Goal: Find specific page/section: Find specific page/section

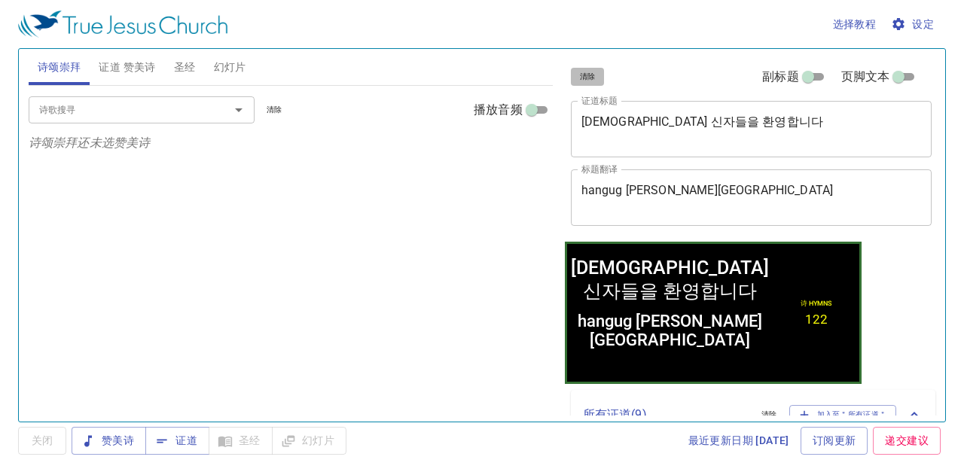
click at [594, 81] on span "清除" at bounding box center [588, 77] width 16 height 14
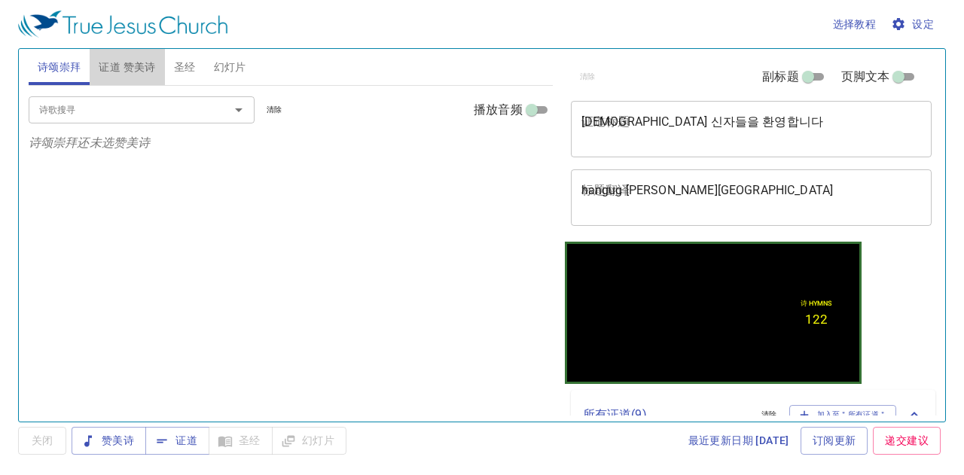
click at [142, 59] on span "证道 赞美诗" at bounding box center [127, 67] width 56 height 19
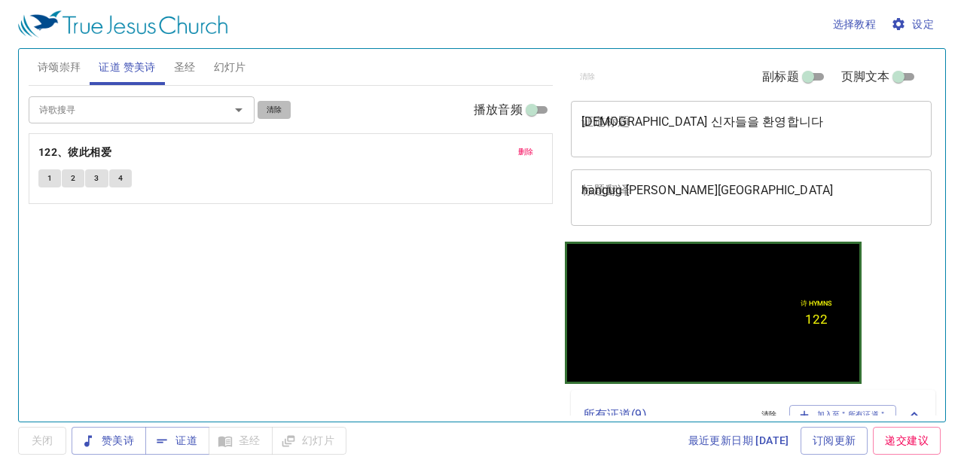
click at [275, 104] on span "清除" at bounding box center [275, 110] width 16 height 14
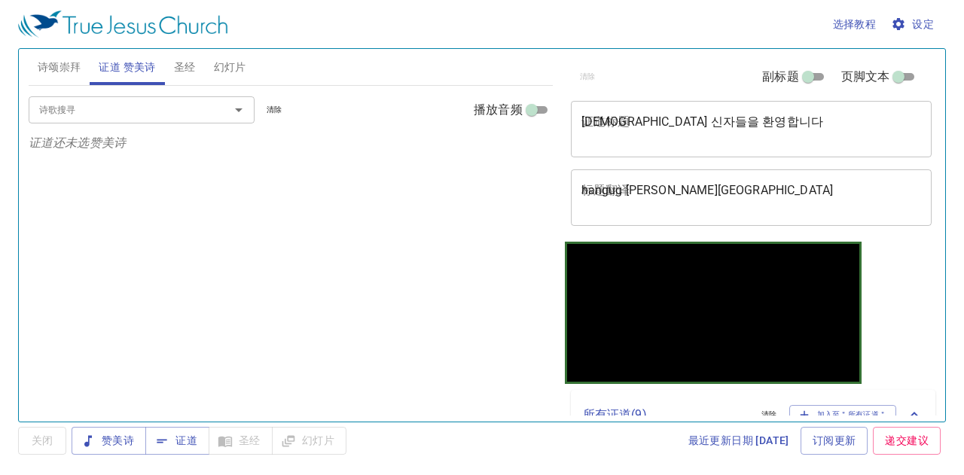
drag, startPoint x: 178, startPoint y: 62, endPoint x: 187, endPoint y: 77, distance: 17.6
click at [182, 70] on span "圣经" at bounding box center [185, 67] width 22 height 19
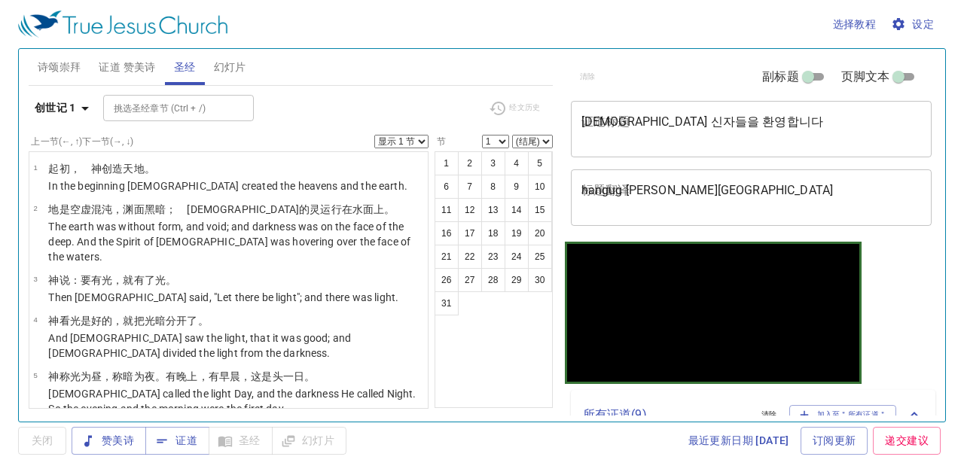
click at [236, 58] on span "幻灯片" at bounding box center [230, 67] width 32 height 19
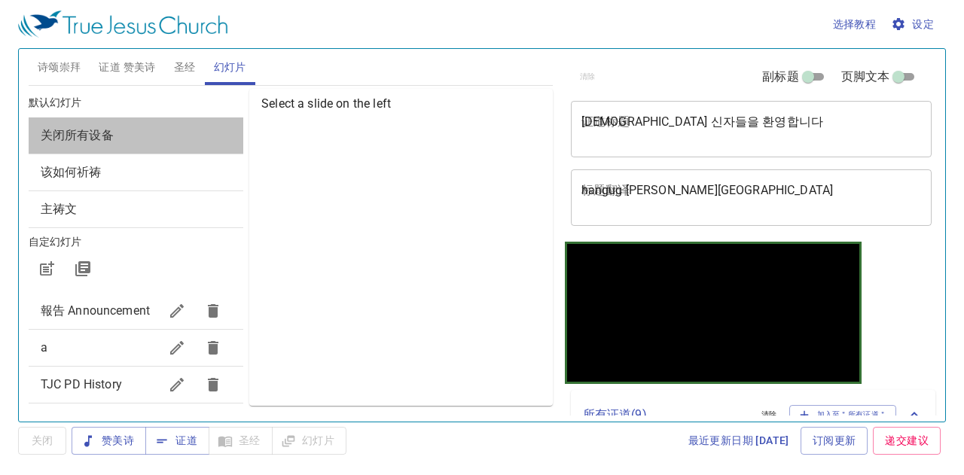
click at [140, 134] on span "关闭所有设备" at bounding box center [136, 135] width 190 height 18
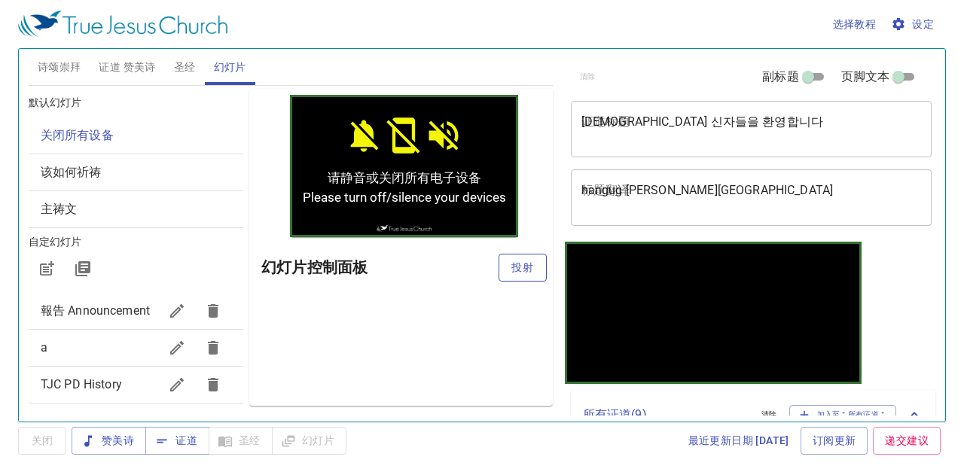
click at [529, 260] on span "投射" at bounding box center [522, 267] width 24 height 19
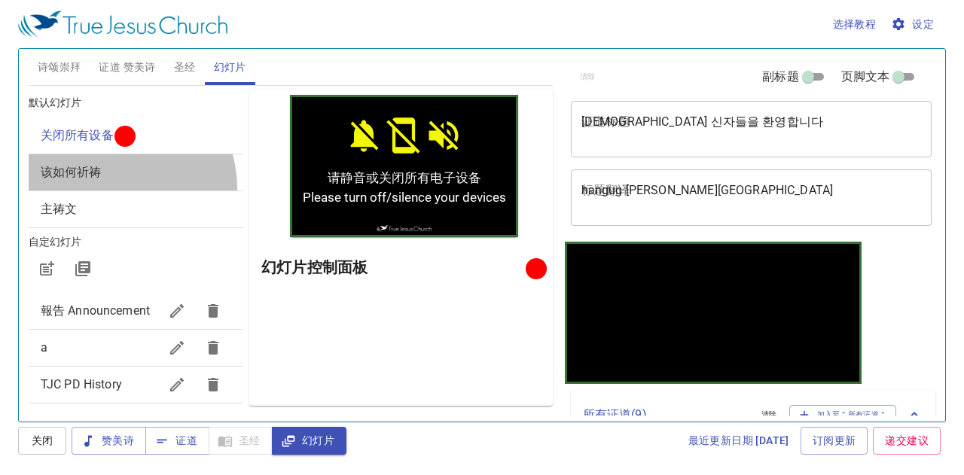
click at [114, 187] on div "该如何祈祷" at bounding box center [136, 172] width 215 height 36
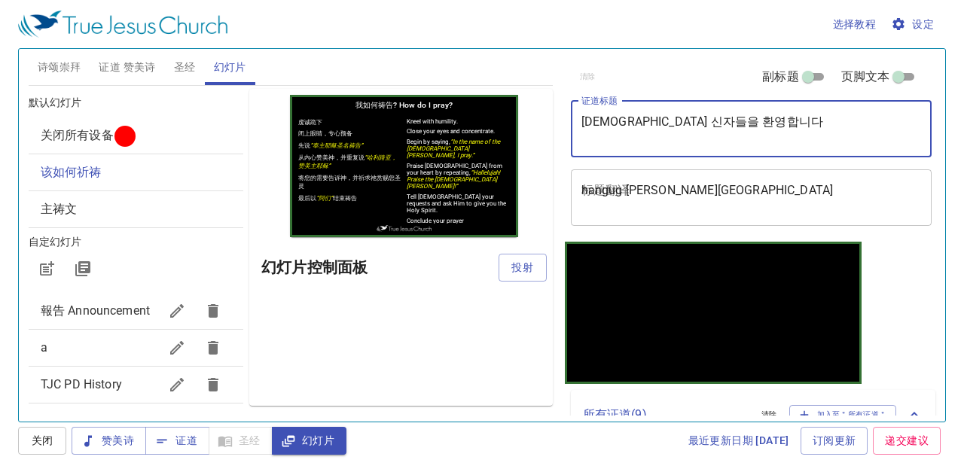
click at [596, 124] on textarea "한국 신자들을 환영합니다" at bounding box center [751, 128] width 340 height 29
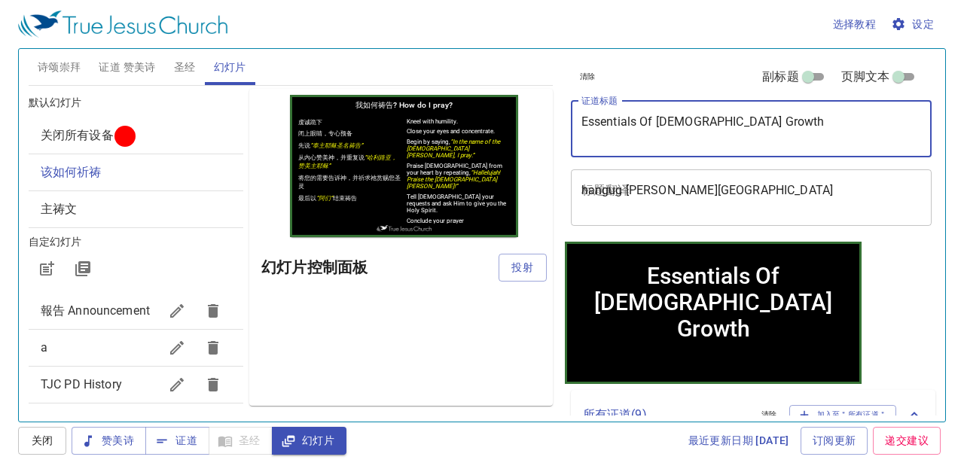
type textarea "Essentials Of [DEMOGRAPHIC_DATA] Growth"
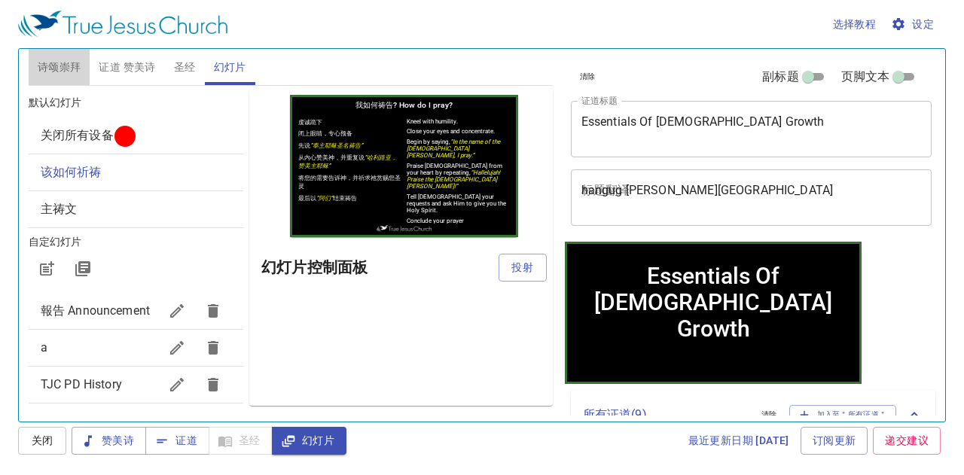
click at [66, 68] on span "诗颂崇拜" at bounding box center [60, 67] width 44 height 19
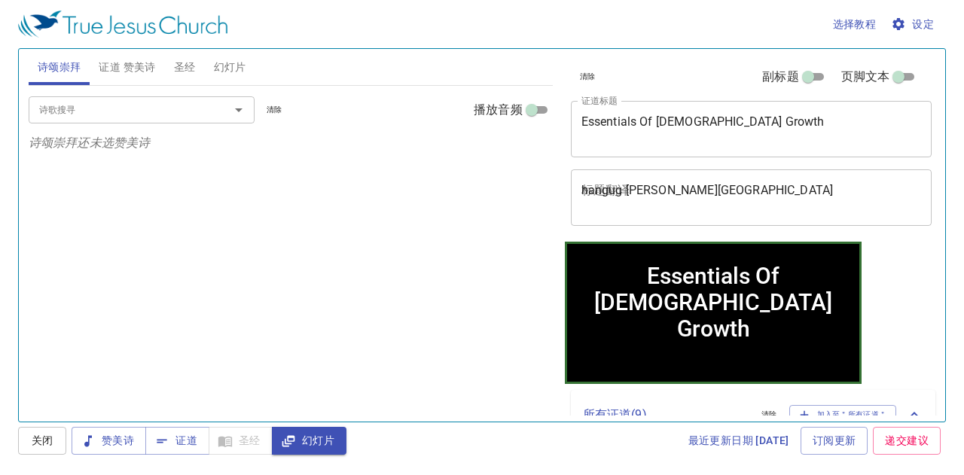
click at [184, 116] on input "诗歌搜寻" at bounding box center [119, 109] width 172 height 17
click at [120, 69] on span "证道 赞美诗" at bounding box center [127, 67] width 56 height 19
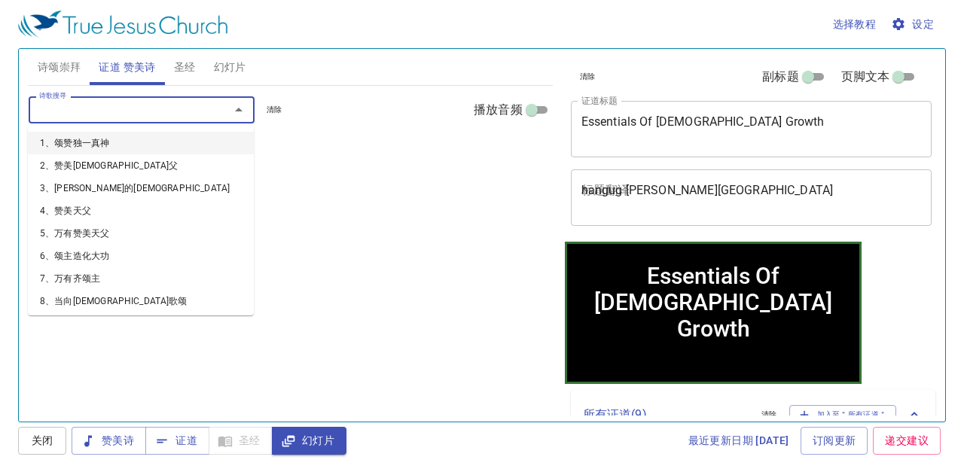
click at [132, 105] on input "诗歌搜寻" at bounding box center [119, 109] width 172 height 17
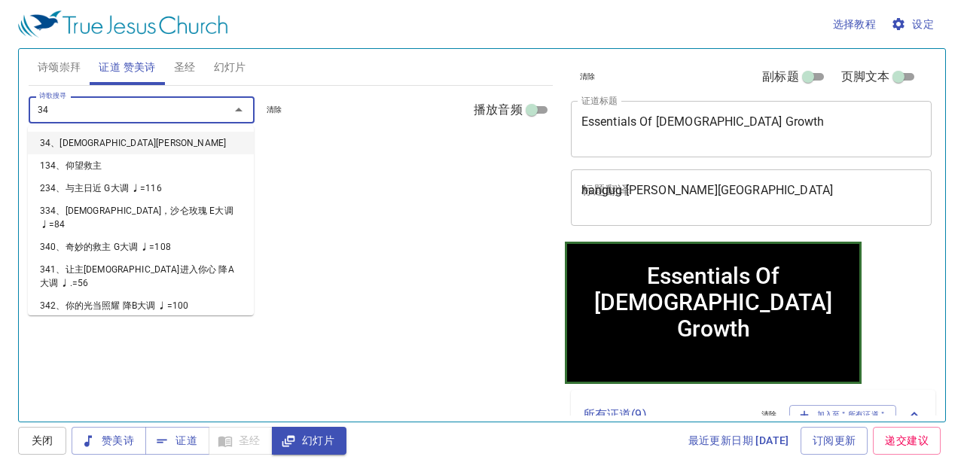
type input "347"
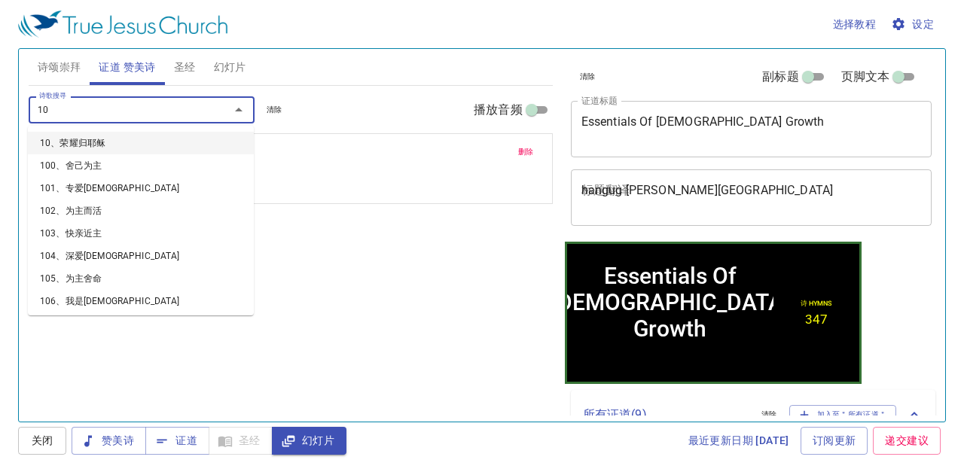
type input "109"
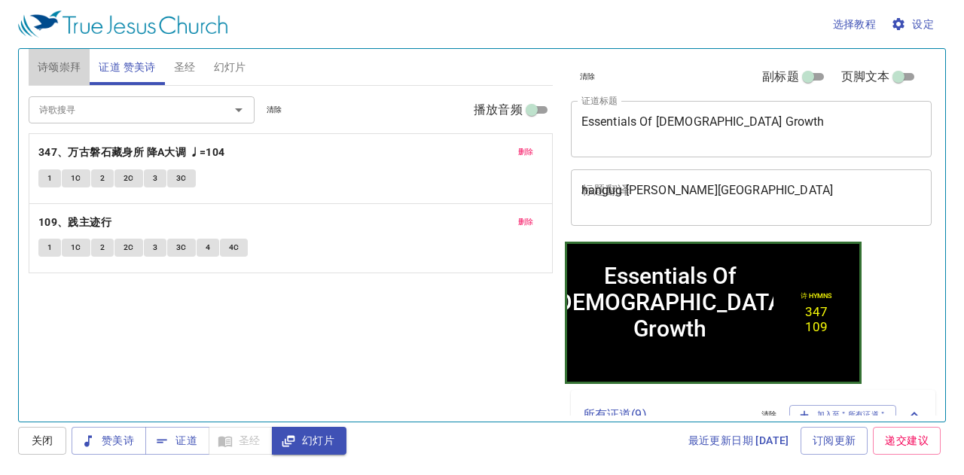
click at [55, 69] on span "诗颂崇拜" at bounding box center [60, 67] width 44 height 19
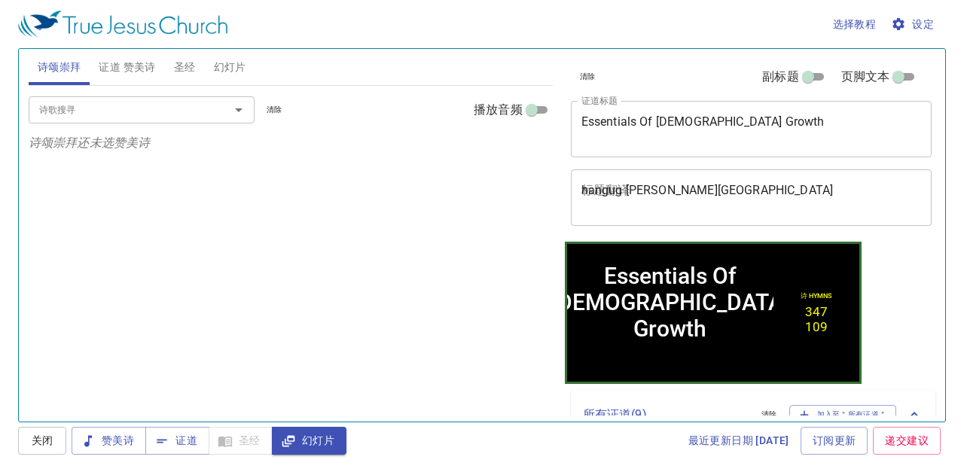
click at [69, 121] on div "诗歌搜寻" at bounding box center [142, 109] width 226 height 26
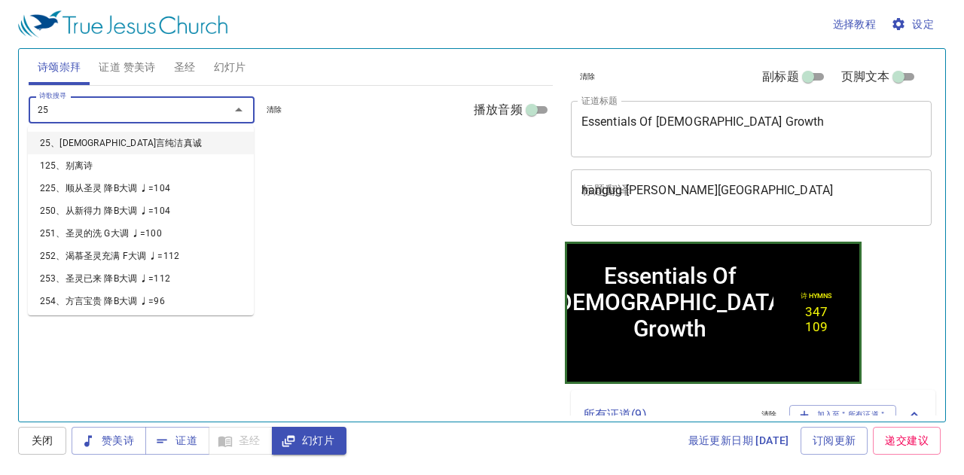
type input "257"
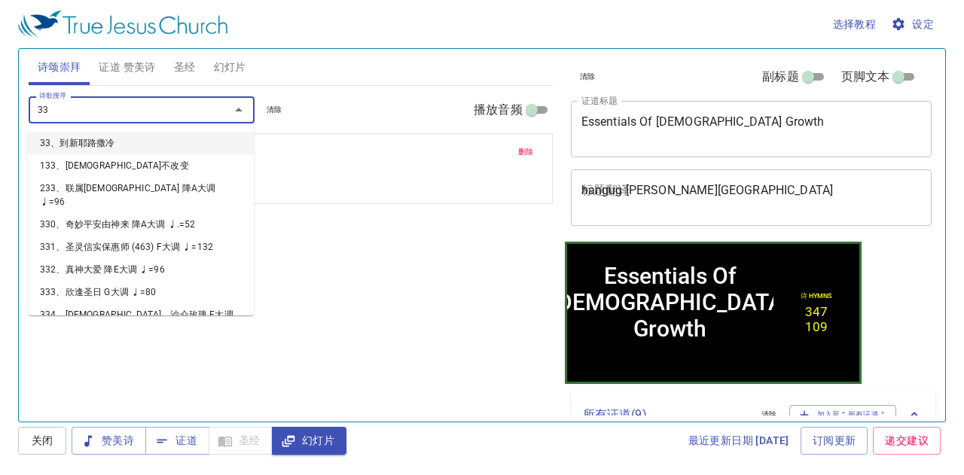
type input "332"
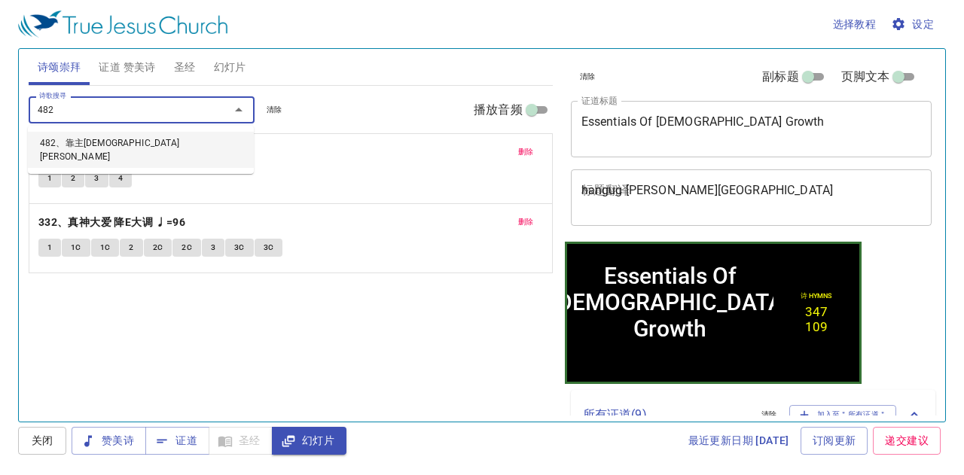
type input "482、靠主[DEMOGRAPHIC_DATA][PERSON_NAME]"
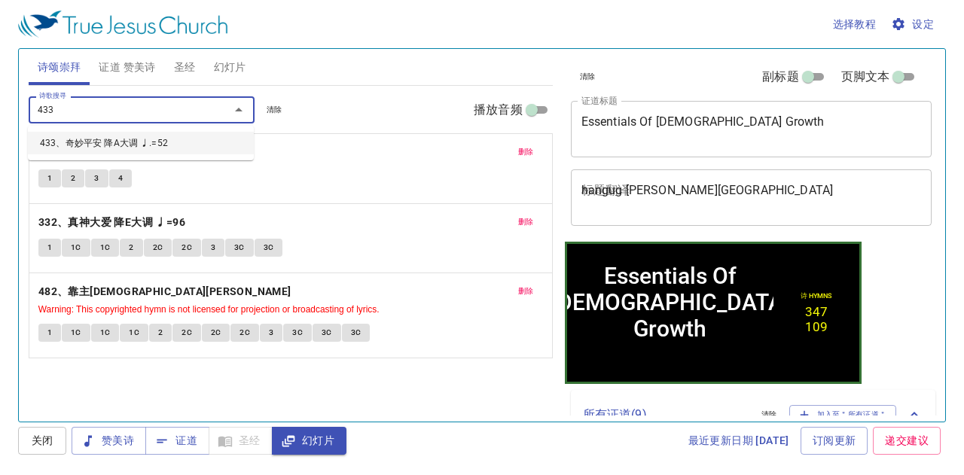
type input "433、奇妙平安 降A大调 ♩.=52"
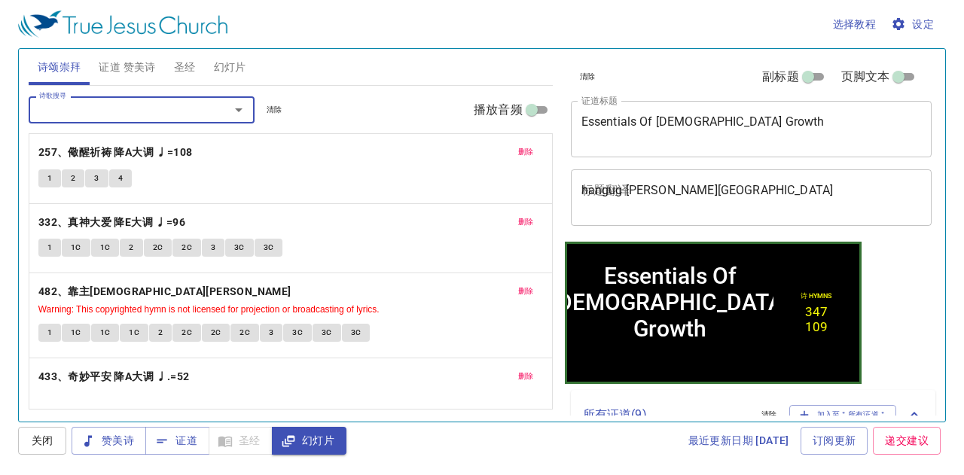
type input "3"
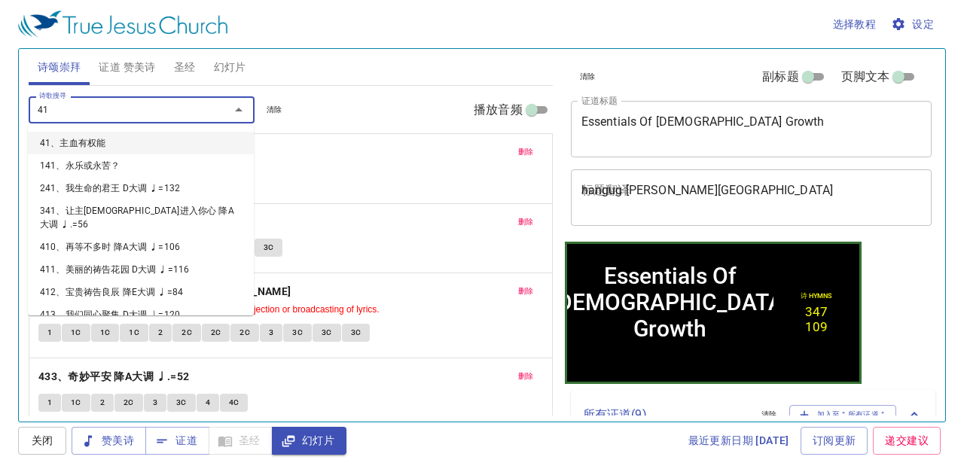
type input "416"
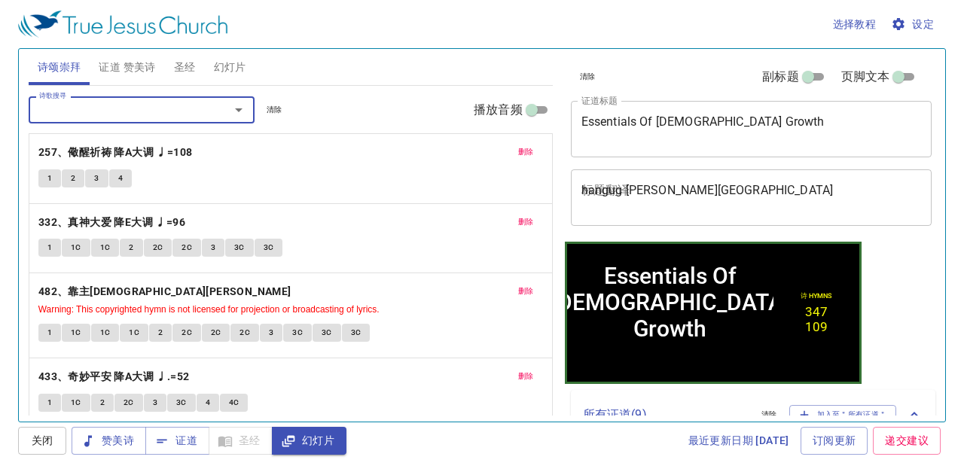
click at [63, 63] on span "诗颂崇拜" at bounding box center [60, 67] width 44 height 19
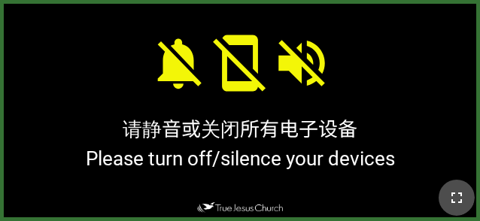
click at [458, 194] on icon "button" at bounding box center [457, 198] width 18 height 18
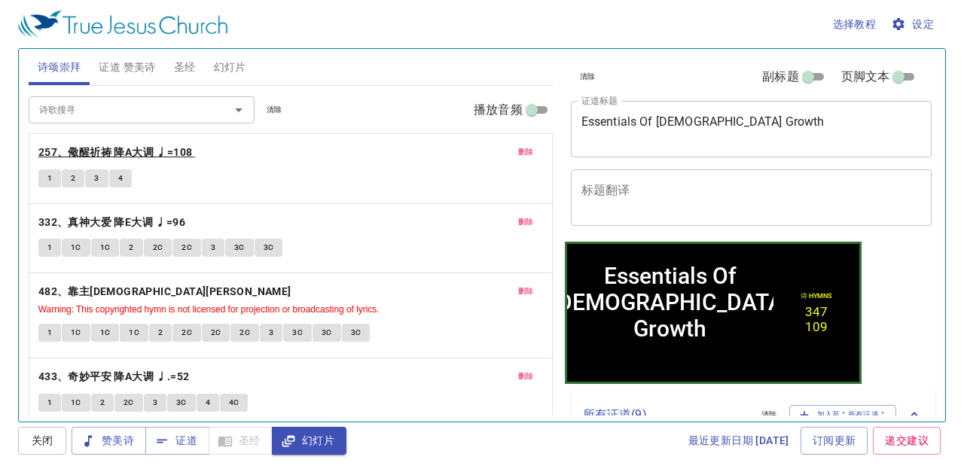
click at [117, 148] on b "257、儆醒祈祷 降A大调 ♩=108" at bounding box center [115, 152] width 154 height 19
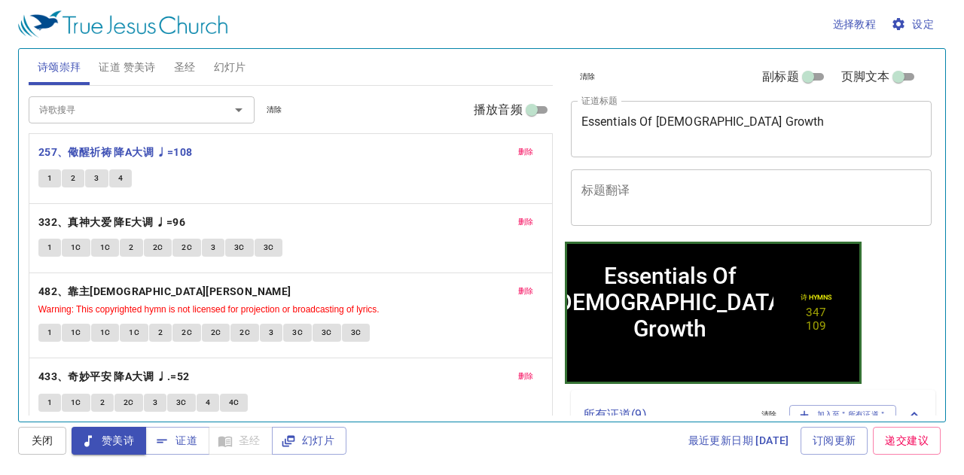
click at [47, 174] on span "1" at bounding box center [49, 179] width 5 height 14
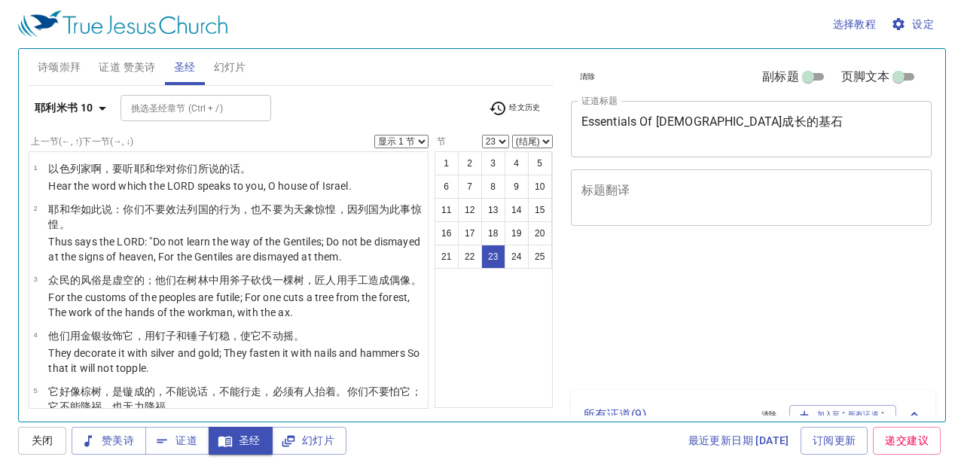
select select "23"
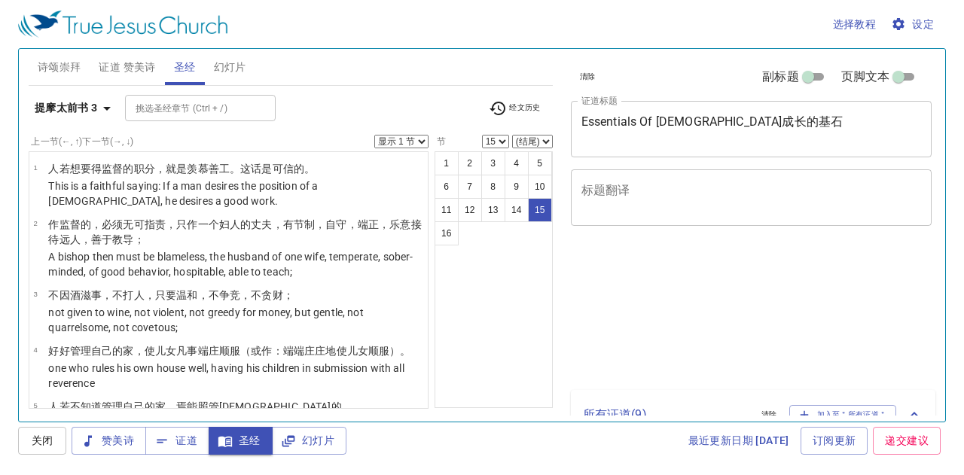
select select "15"
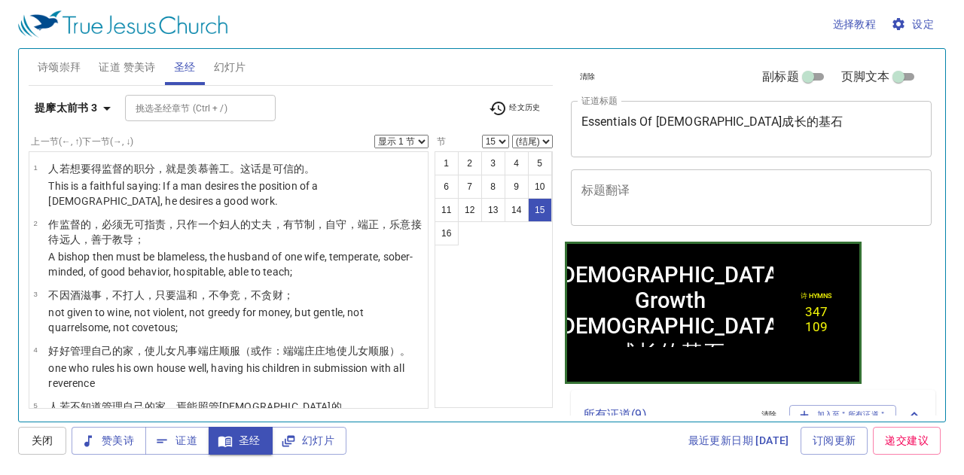
scroll to position [706, 0]
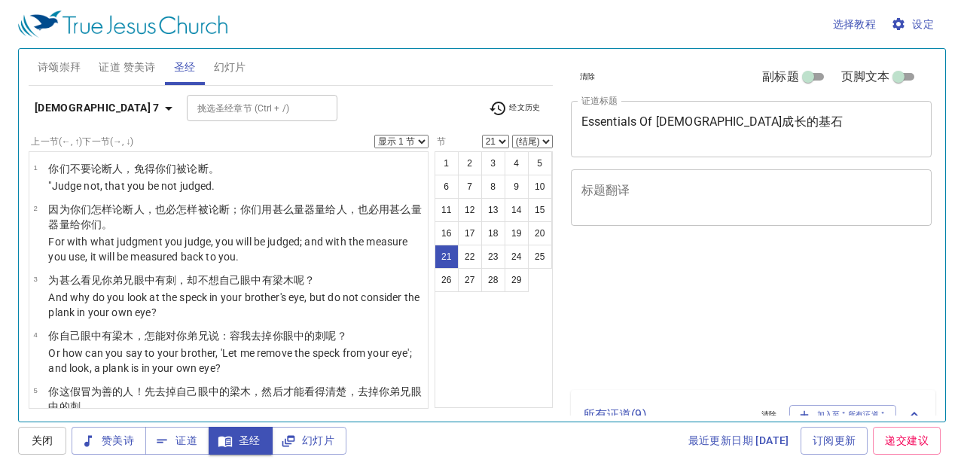
select select "21"
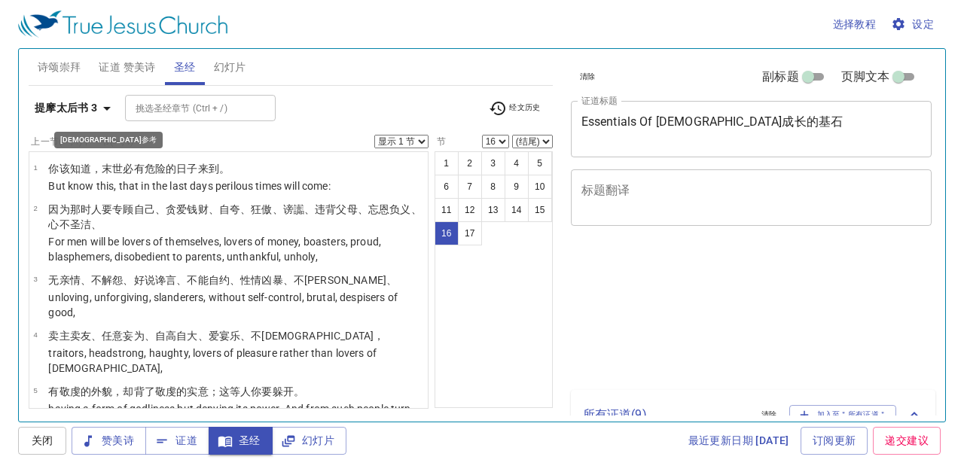
select select "16"
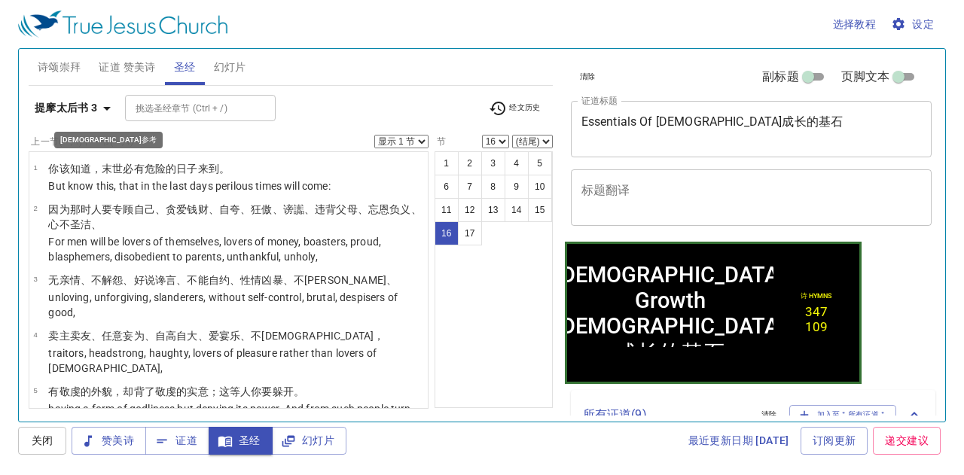
scroll to position [747, 0]
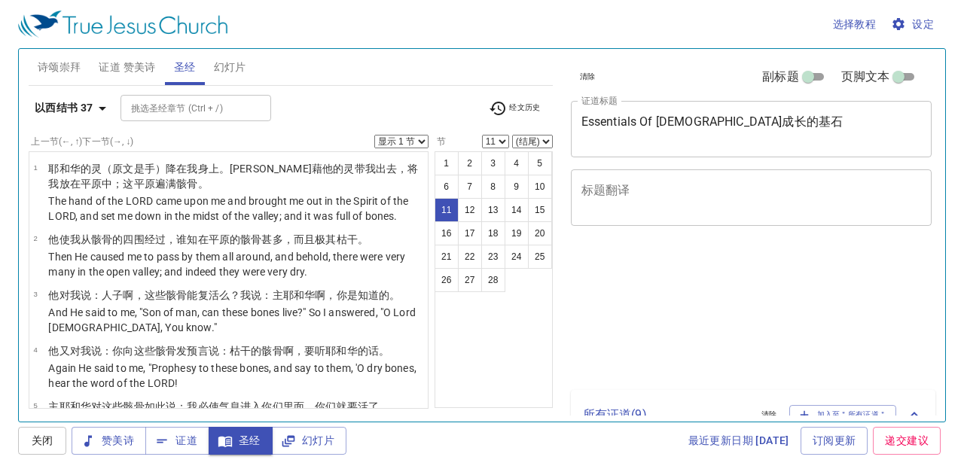
select select "11"
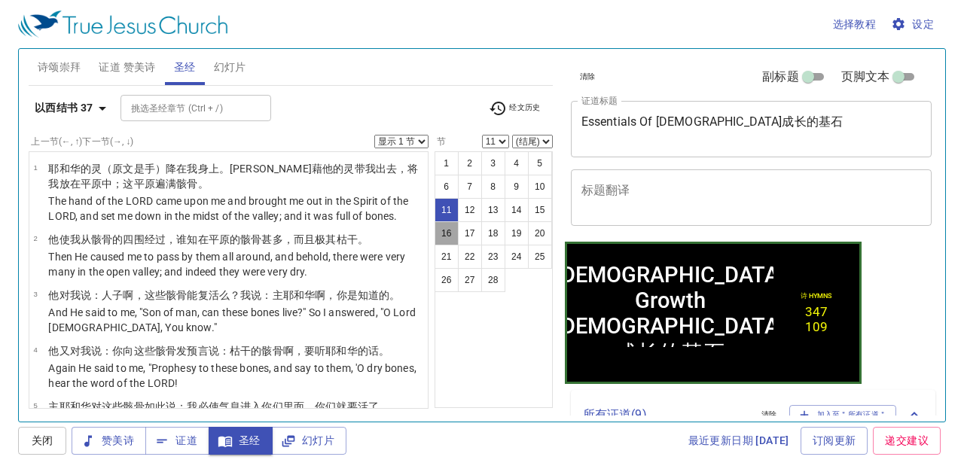
scroll to position [583, 0]
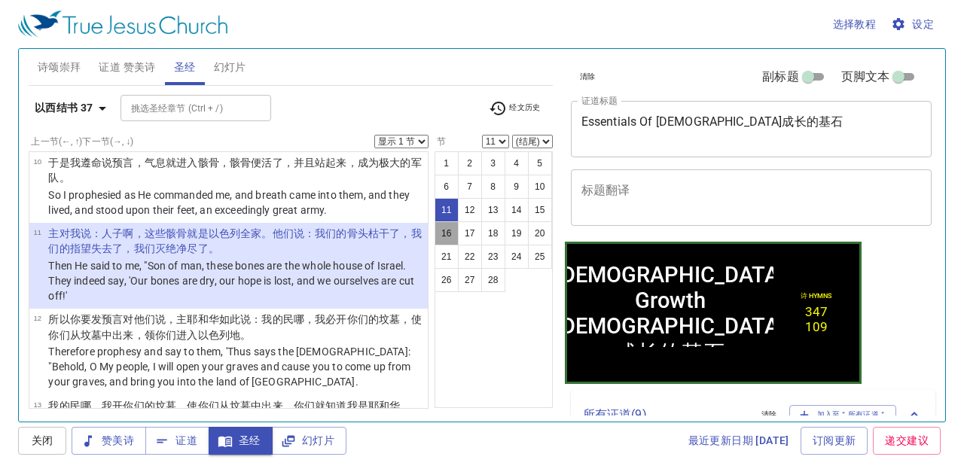
click at [443, 230] on button "16" at bounding box center [446, 233] width 24 height 24
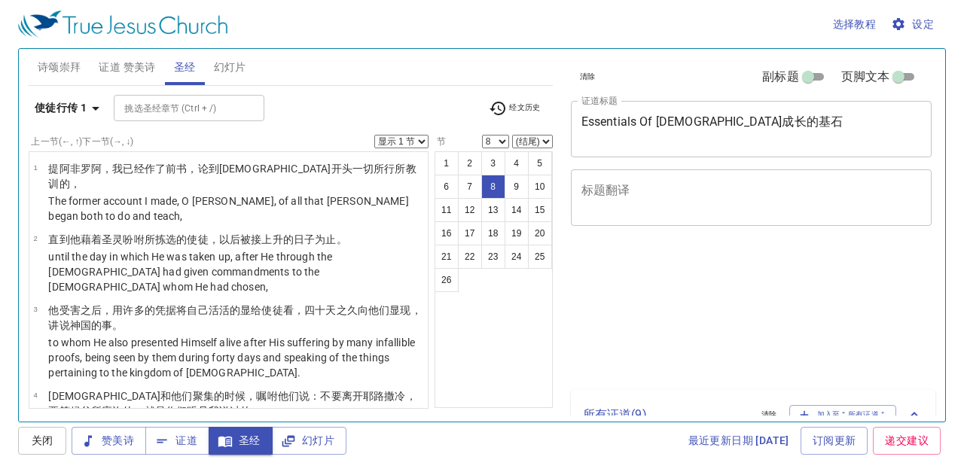
select select "8"
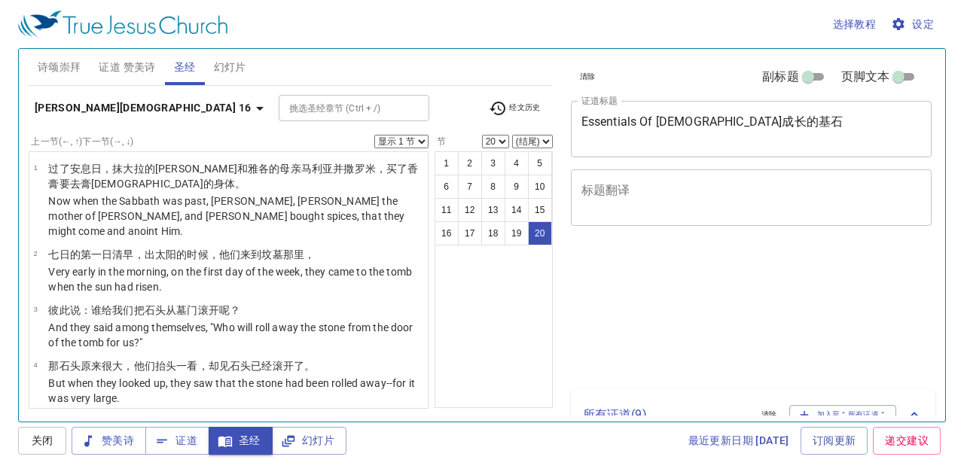
select select "20"
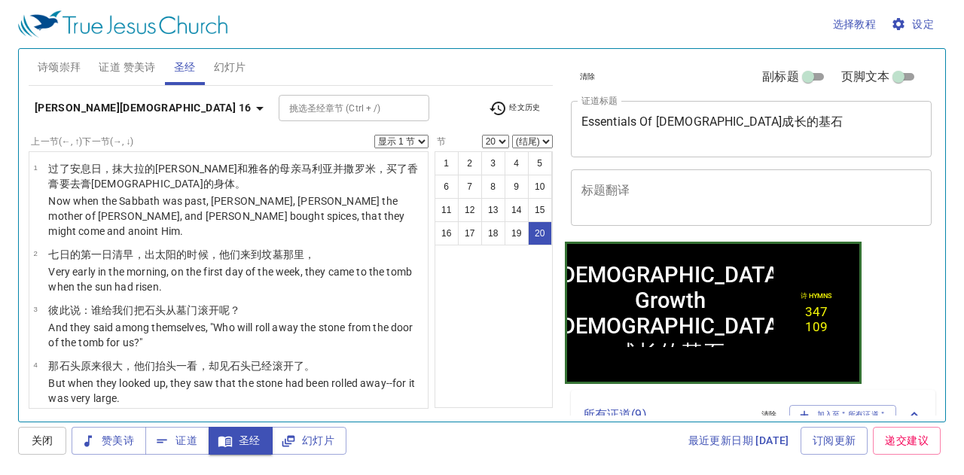
scroll to position [1004, 0]
